Goal: Find specific page/section: Find specific page/section

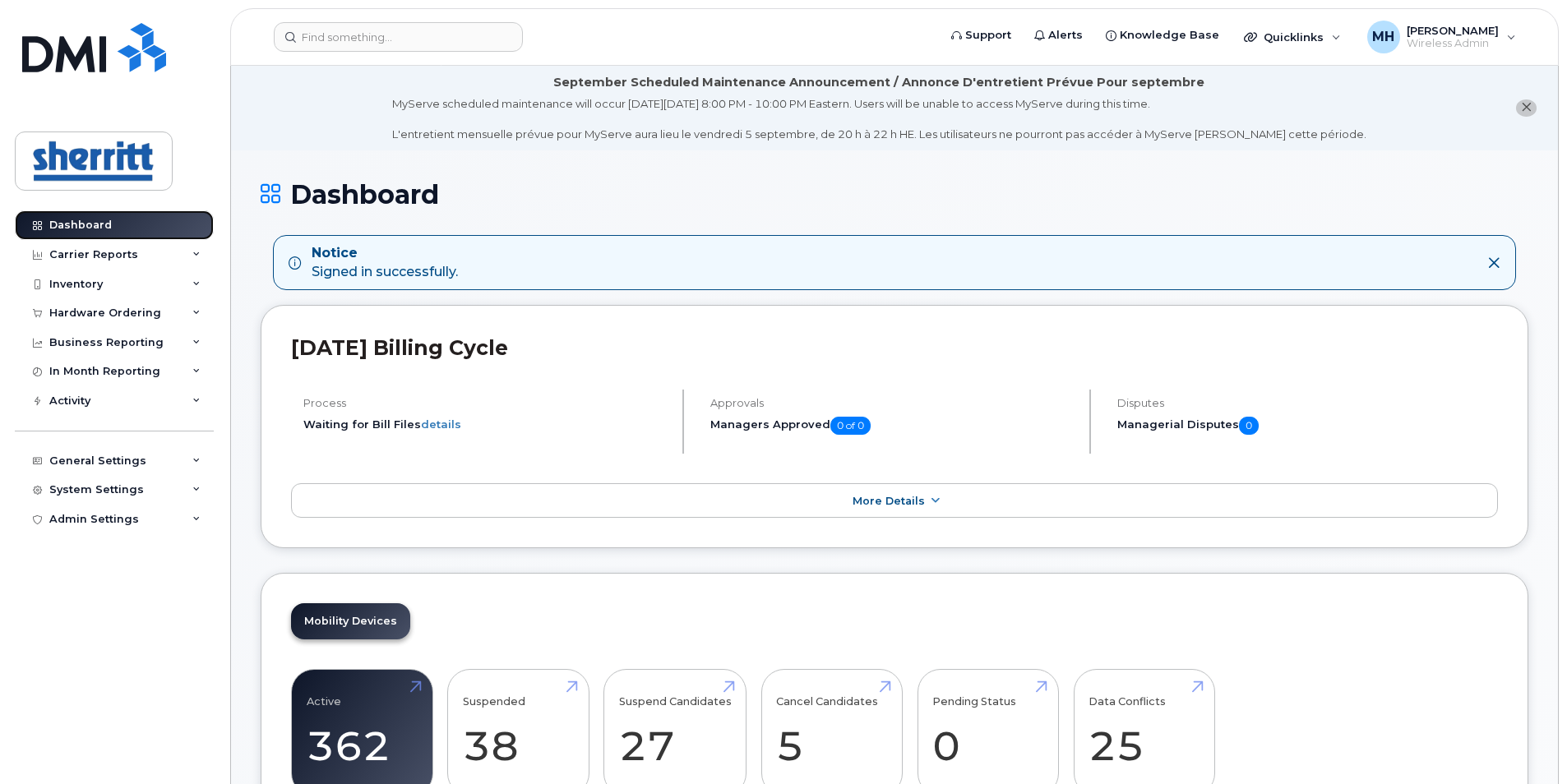
click at [128, 218] on link "Dashboard" at bounding box center [114, 226] width 199 height 30
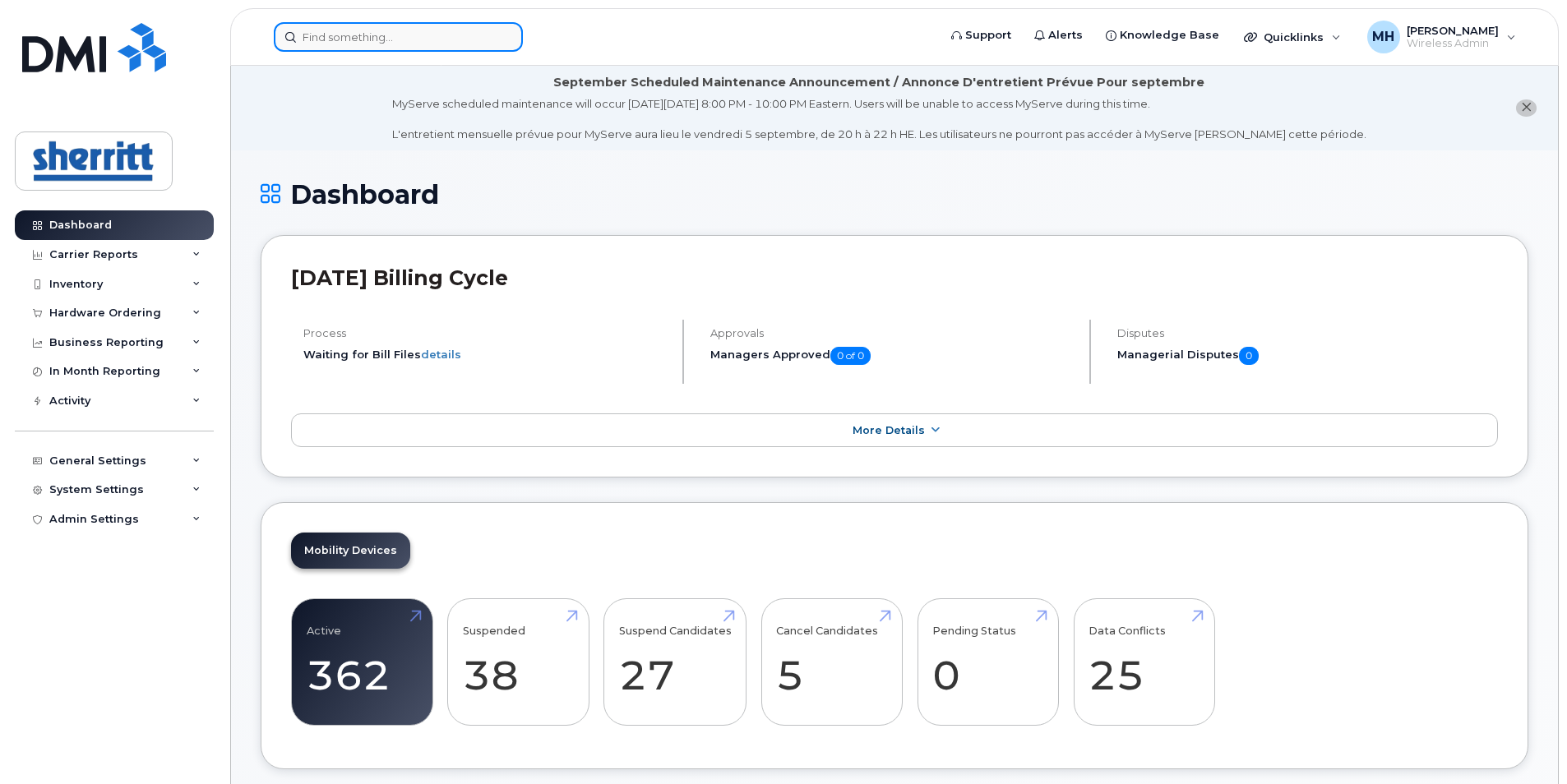
click at [448, 42] on input at bounding box center [397, 37] width 249 height 30
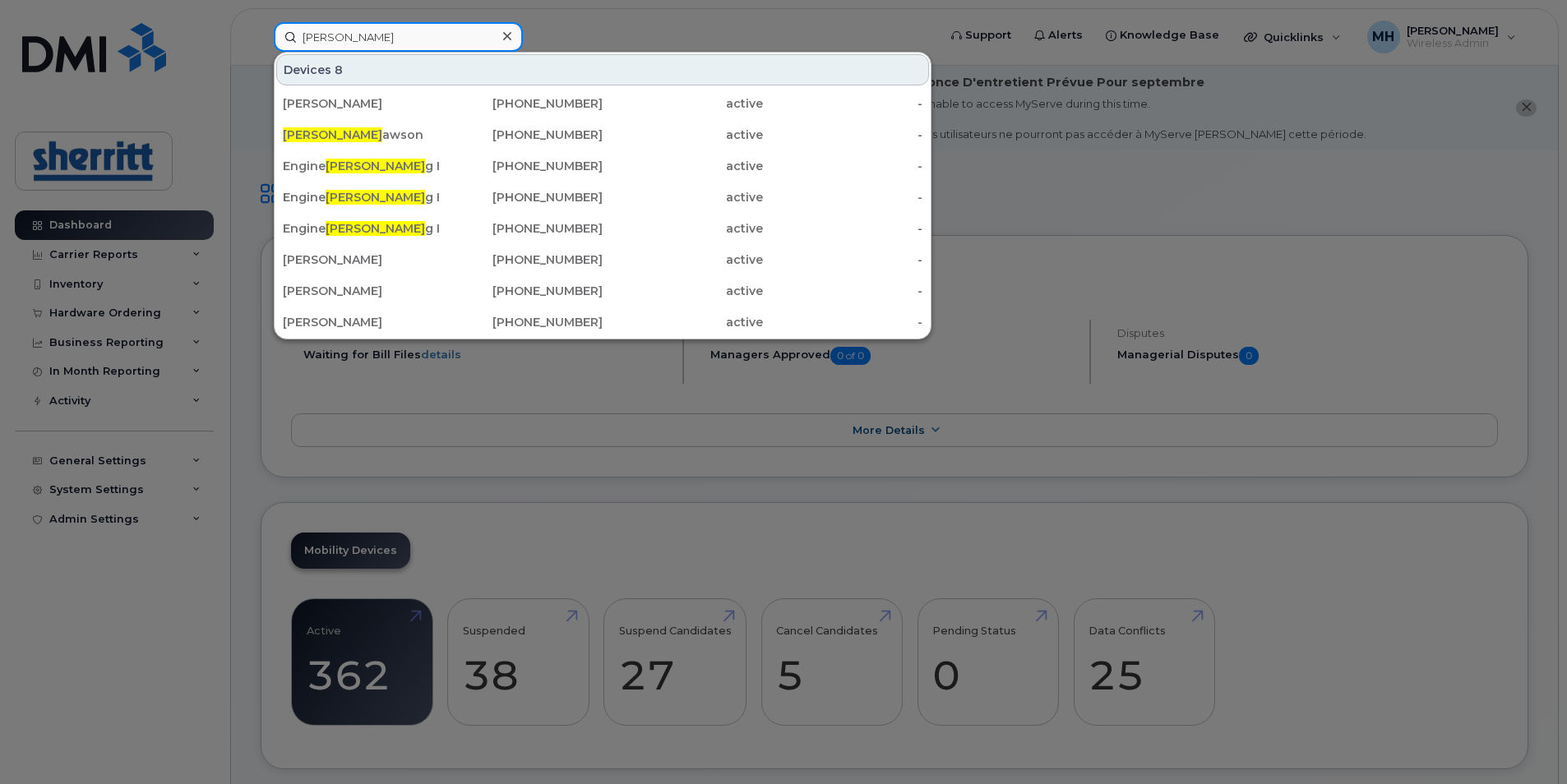
type input "erin d"
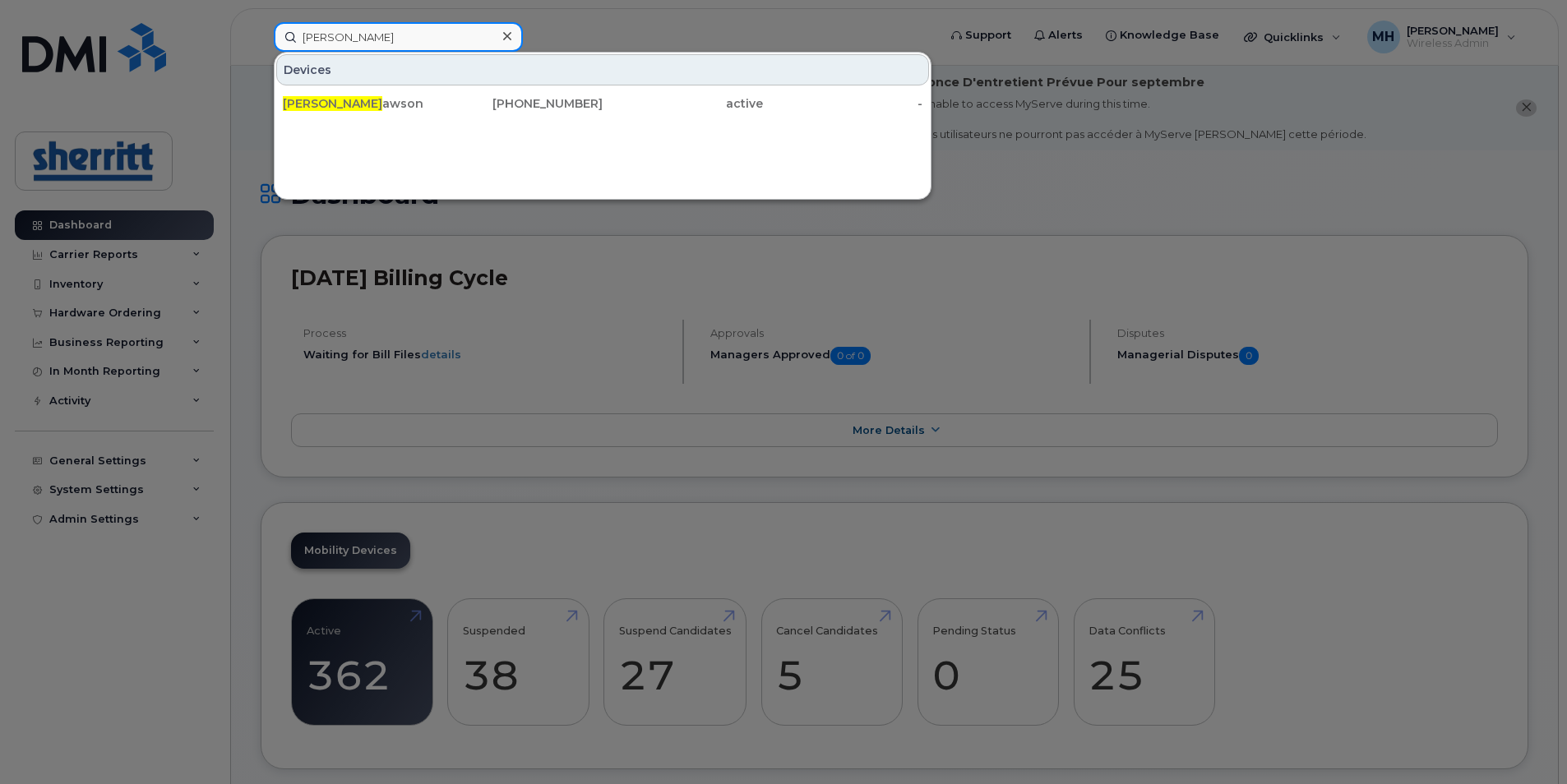
click at [443, 46] on input "erin d" at bounding box center [397, 37] width 249 height 30
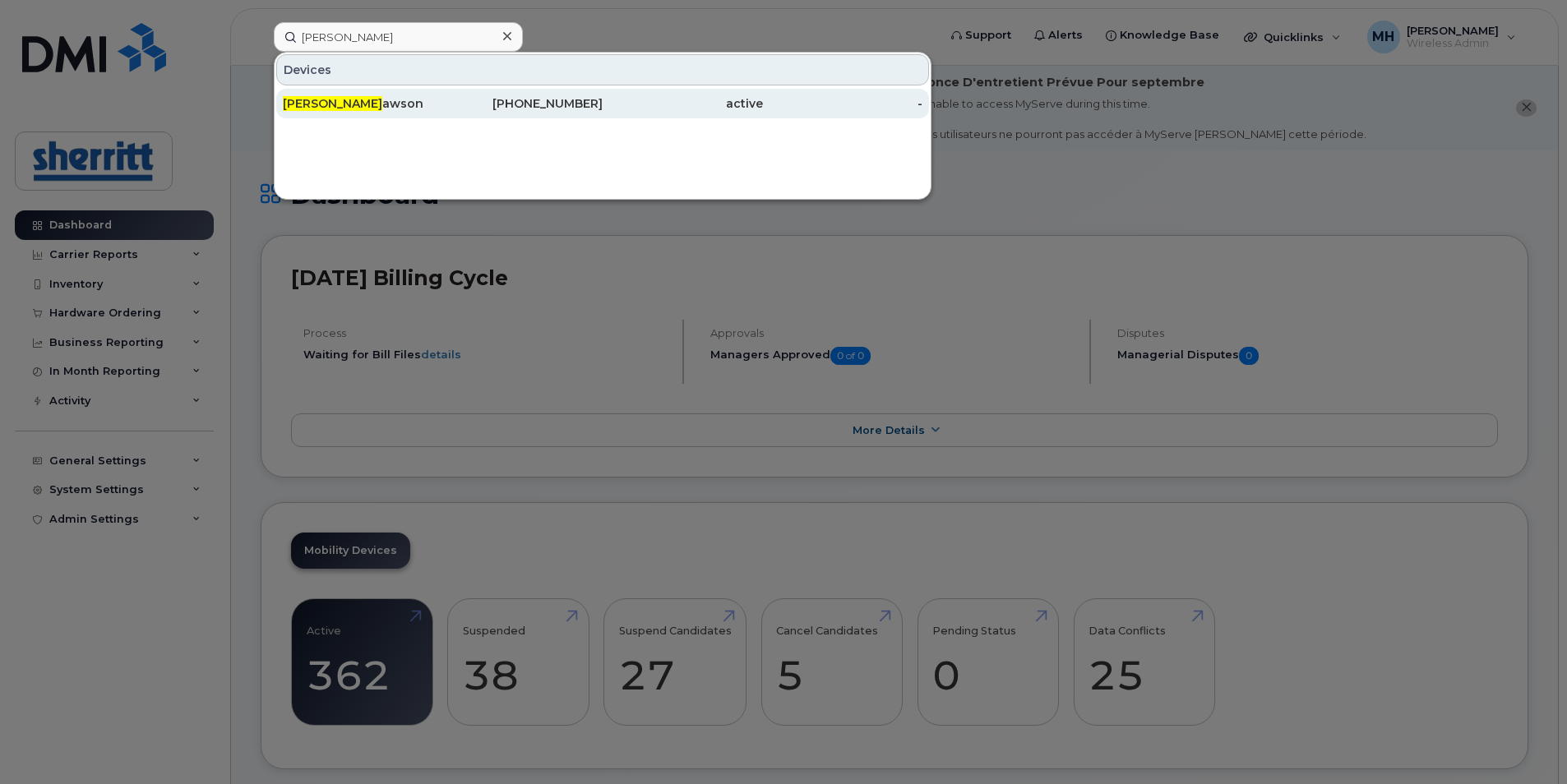
click at [395, 101] on div "Erin D awson" at bounding box center [363, 103] width 160 height 17
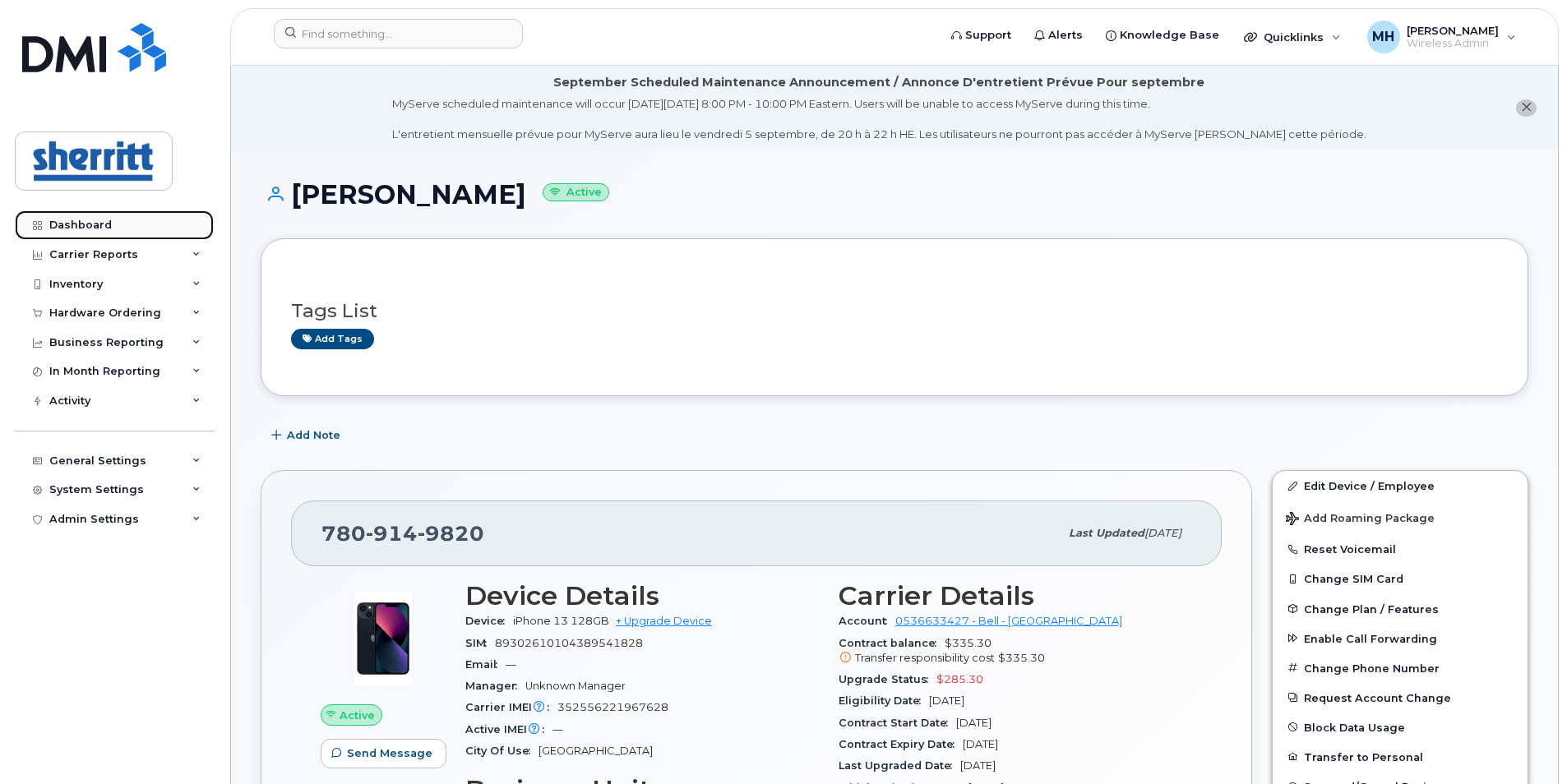
click at [107, 224] on div "Dashboard" at bounding box center [80, 225] width 62 height 13
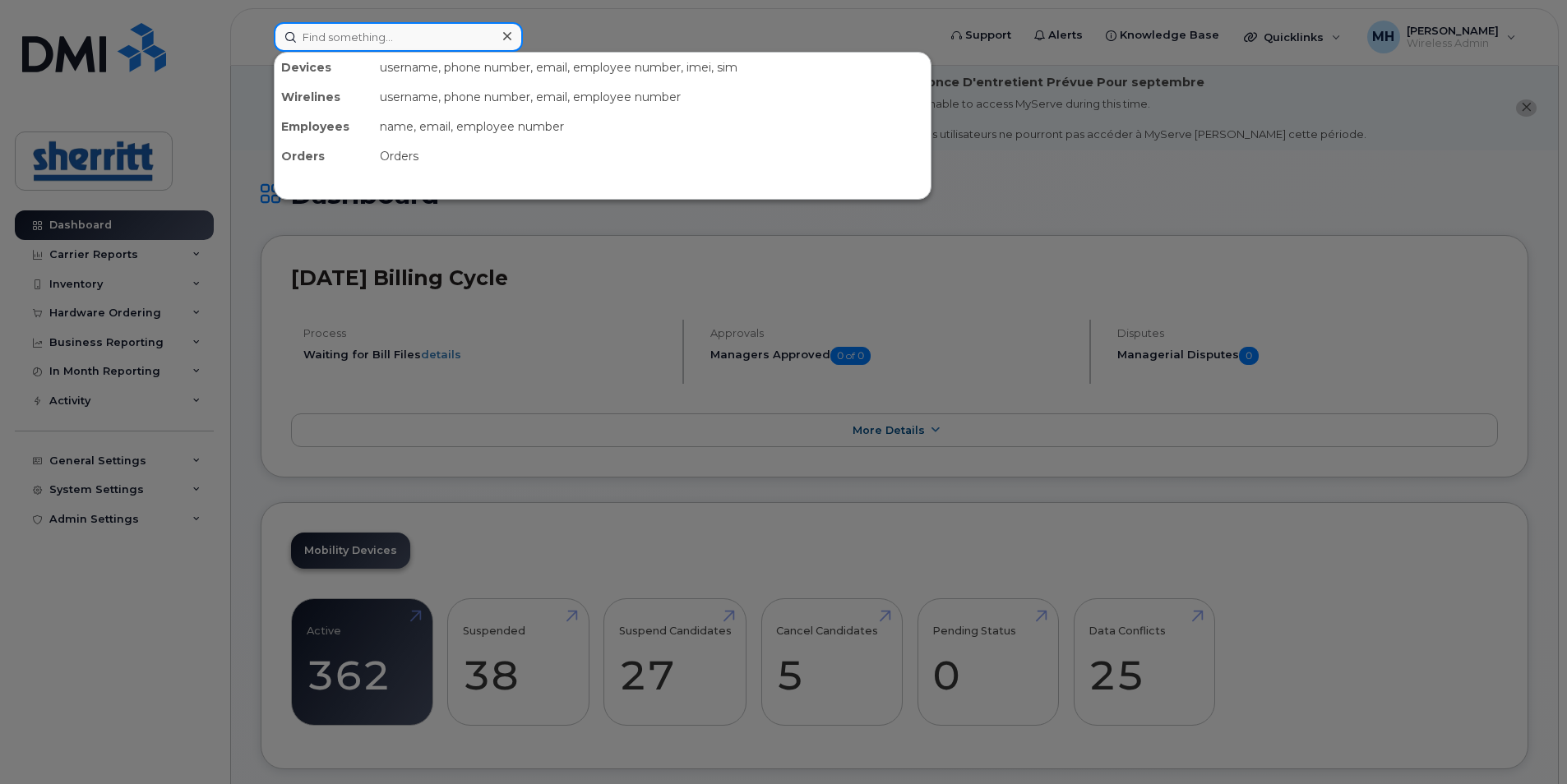
click at [431, 41] on input at bounding box center [397, 37] width 249 height 30
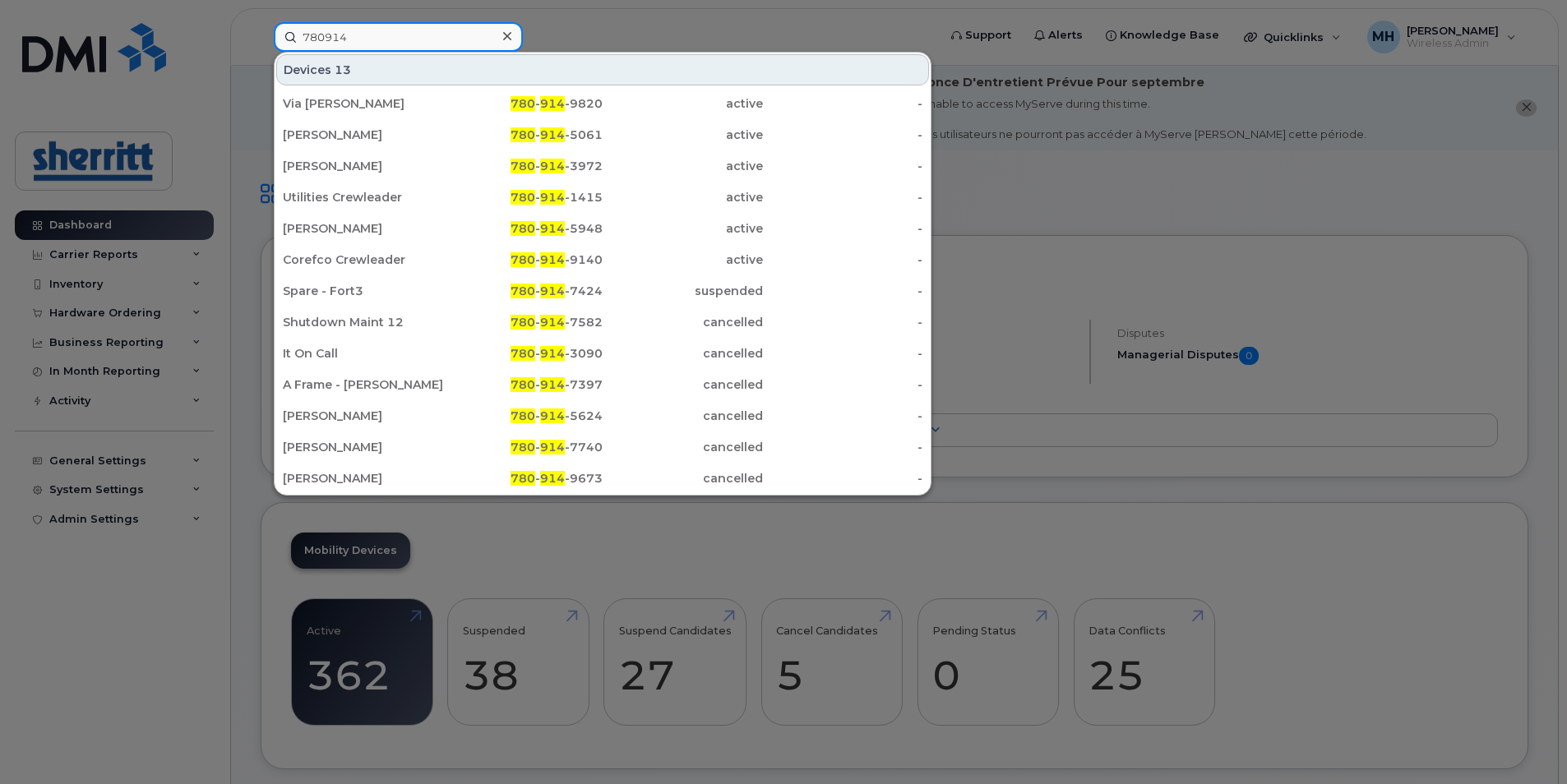
type input "780914"
click at [507, 34] on icon at bounding box center [506, 35] width 8 height 8
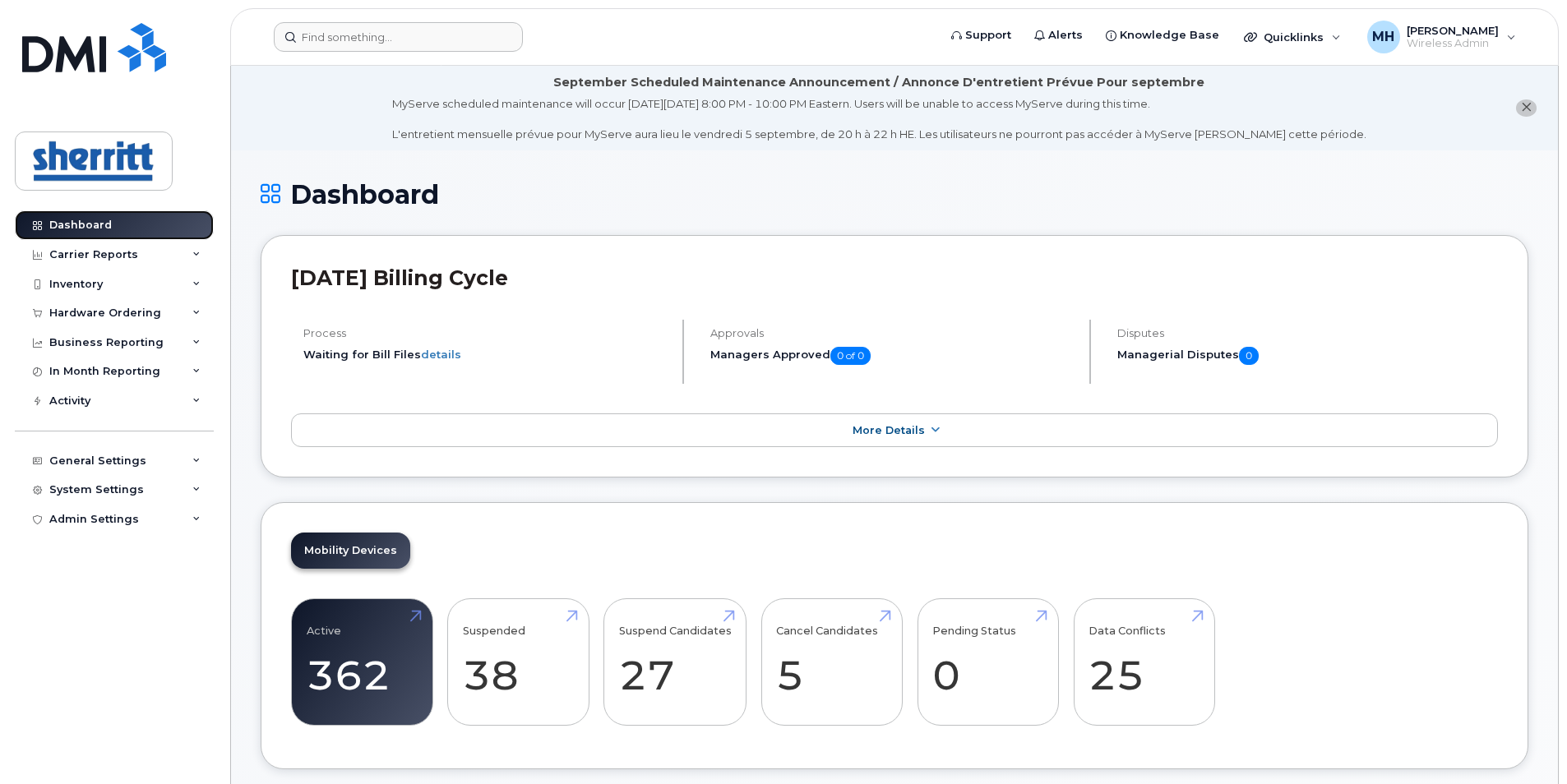
click at [114, 225] on link "Dashboard" at bounding box center [114, 226] width 199 height 30
